Goal: Navigation & Orientation: Find specific page/section

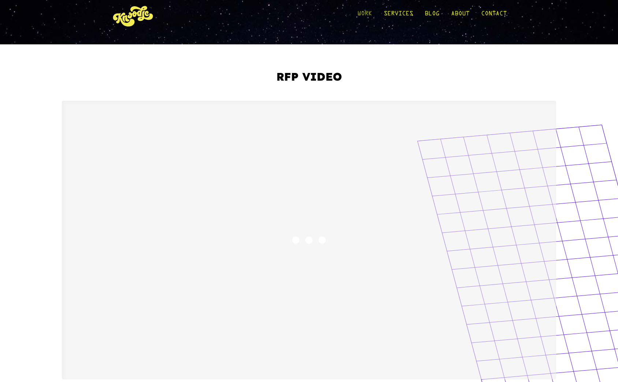
click at [367, 15] on link "Work" at bounding box center [364, 16] width 15 height 34
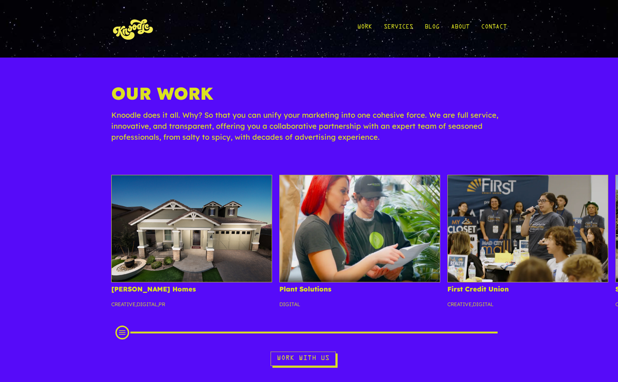
click at [142, 29] on img at bounding box center [133, 29] width 44 height 34
